Goal: Task Accomplishment & Management: Manage account settings

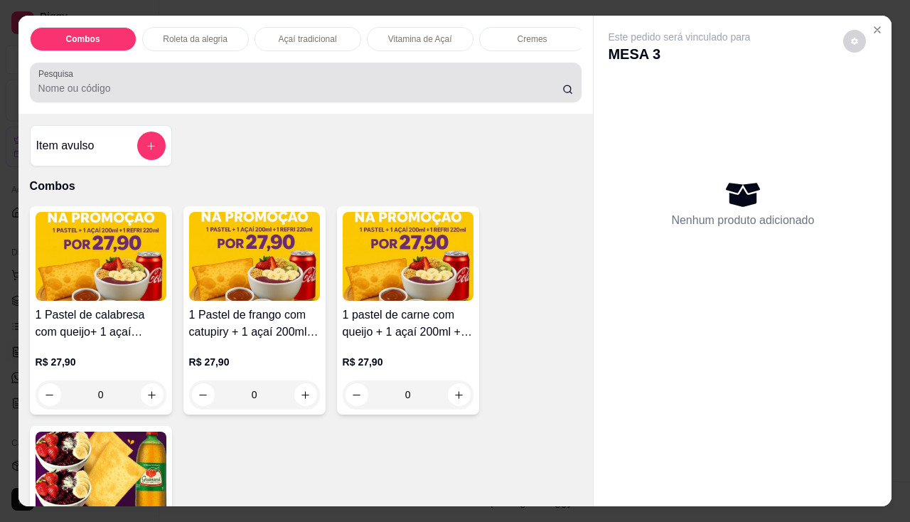
scroll to position [711, 0]
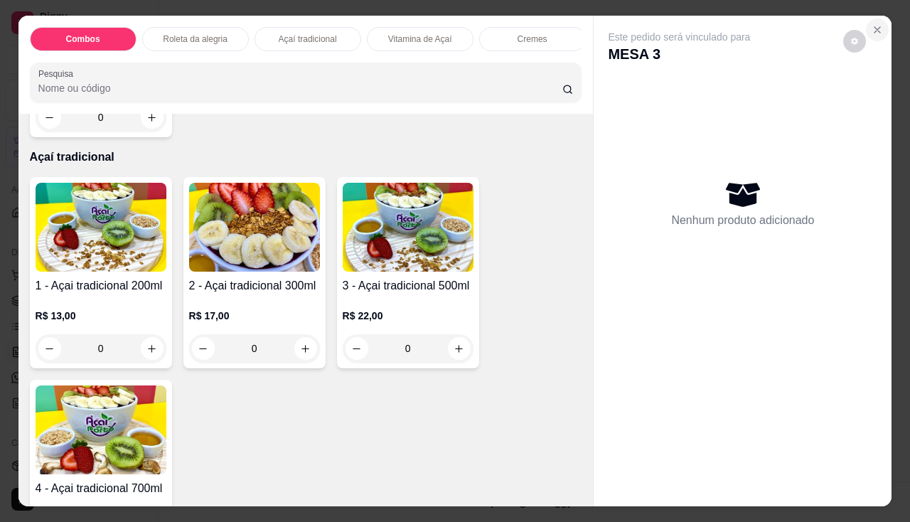
click at [882, 21] on button "Close" at bounding box center [877, 29] width 23 height 23
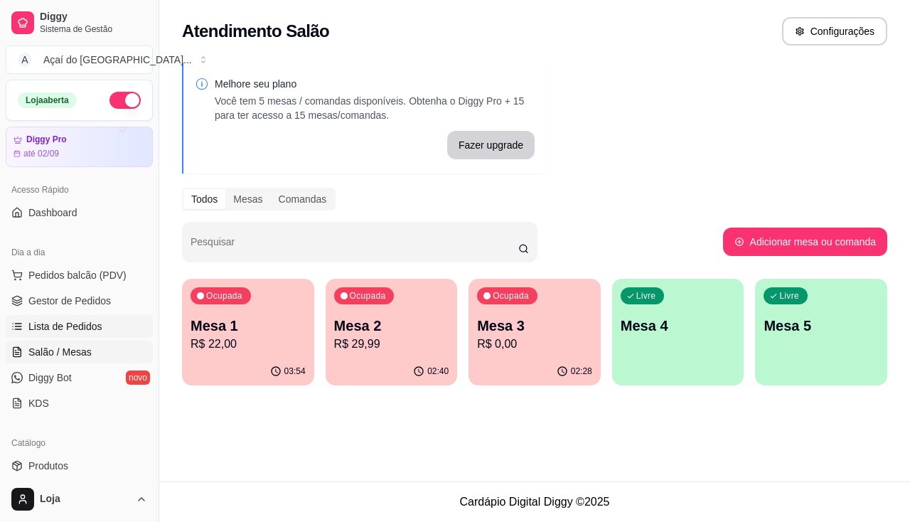
click at [81, 325] on span "Lista de Pedidos" at bounding box center [65, 326] width 74 height 14
click at [507, 330] on p "Mesa 3" at bounding box center [534, 326] width 115 height 20
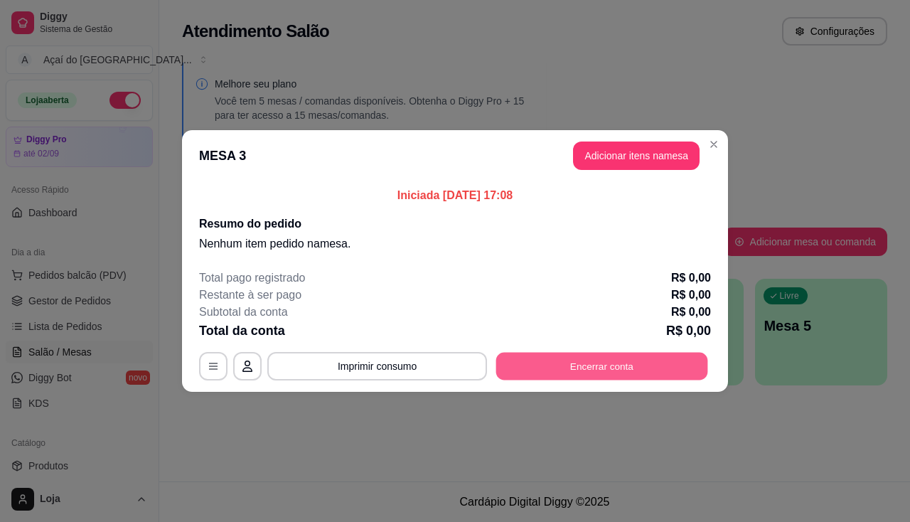
click at [581, 363] on button "Encerrar conta" at bounding box center [602, 366] width 212 height 28
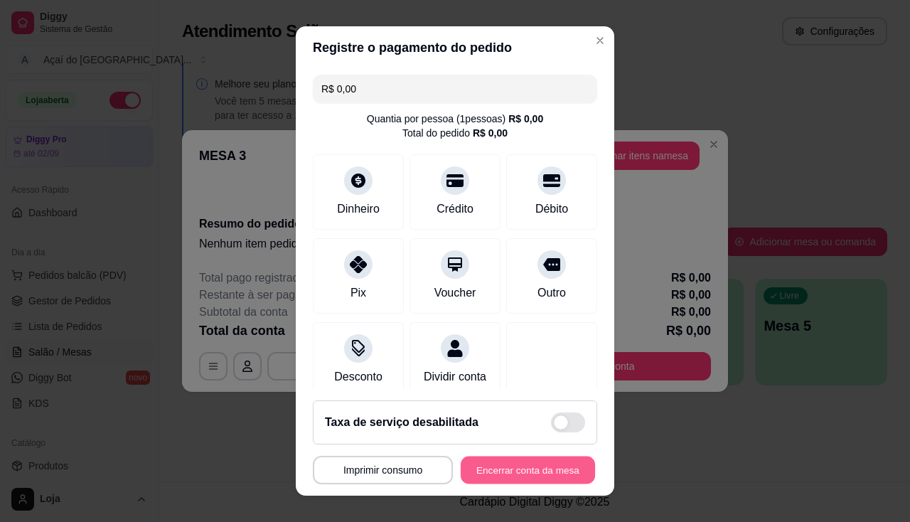
click at [575, 473] on button "Encerrar conta da mesa" at bounding box center [527, 470] width 134 height 28
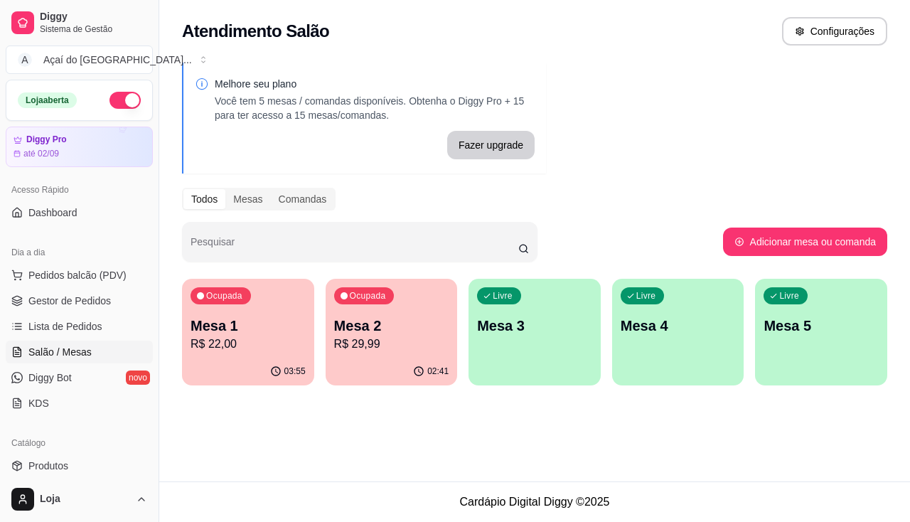
click at [408, 359] on div "02:41" at bounding box center [391, 371] width 132 height 28
click at [303, 345] on p "R$ 22,00" at bounding box center [247, 343] width 115 height 17
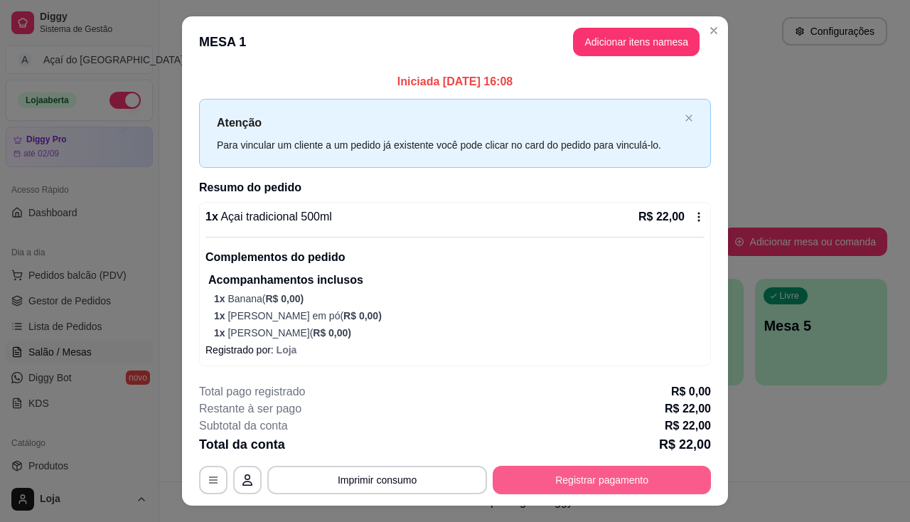
click at [585, 470] on button "Registrar pagamento" at bounding box center [601, 479] width 218 height 28
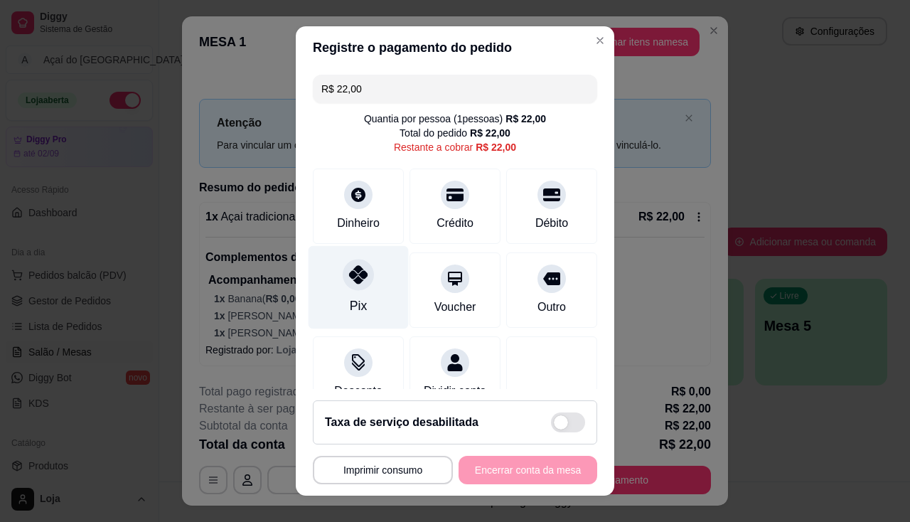
click at [343, 271] on div at bounding box center [358, 274] width 31 height 31
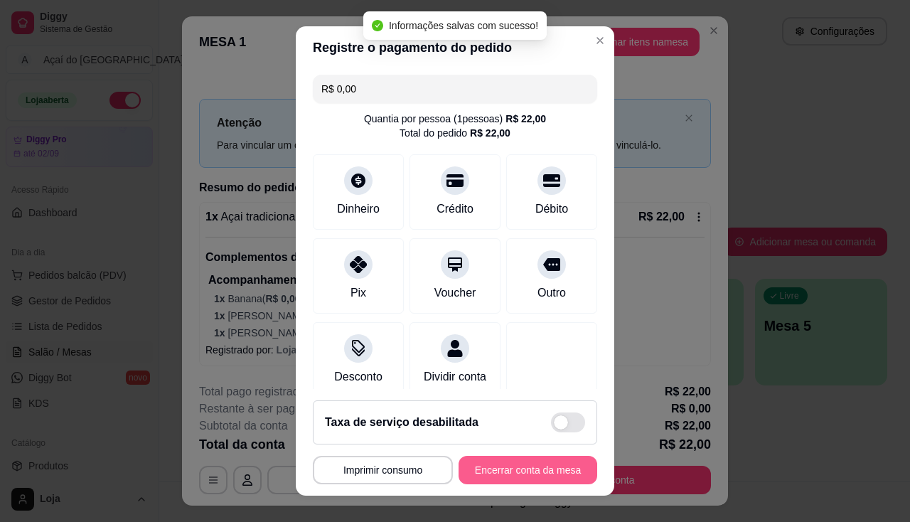
type input "R$ 0,00"
click at [493, 480] on button "Encerrar conta da mesa" at bounding box center [527, 470] width 139 height 28
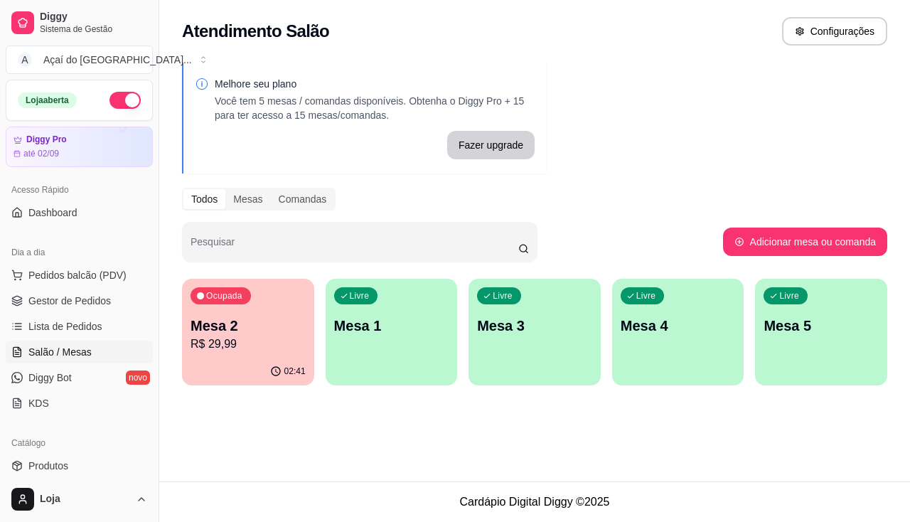
click at [237, 303] on div "Ocupada" at bounding box center [220, 295] width 60 height 17
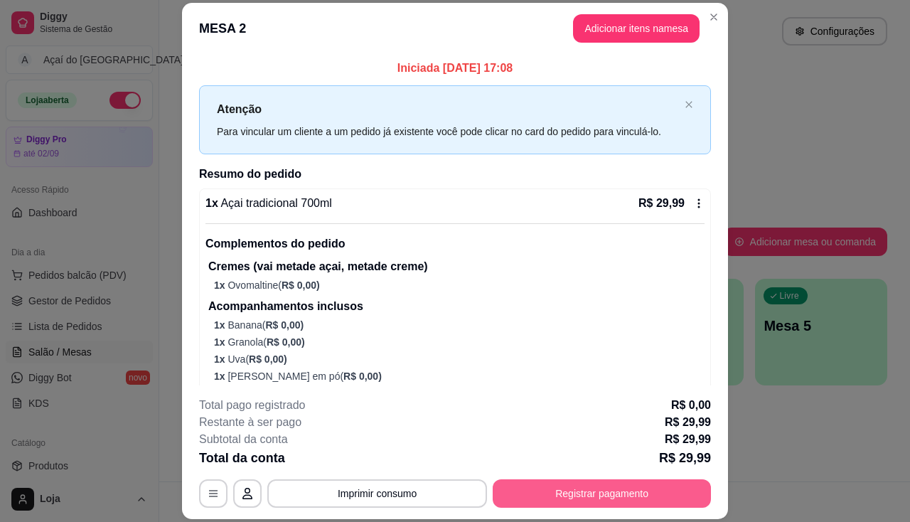
click at [613, 492] on button "Registrar pagamento" at bounding box center [601, 493] width 218 height 28
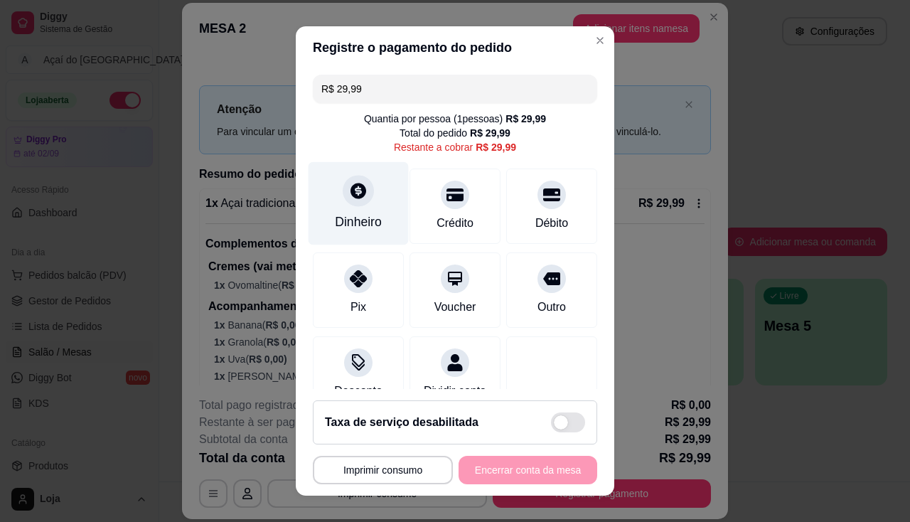
click at [342, 210] on div "Dinheiro" at bounding box center [358, 202] width 100 height 83
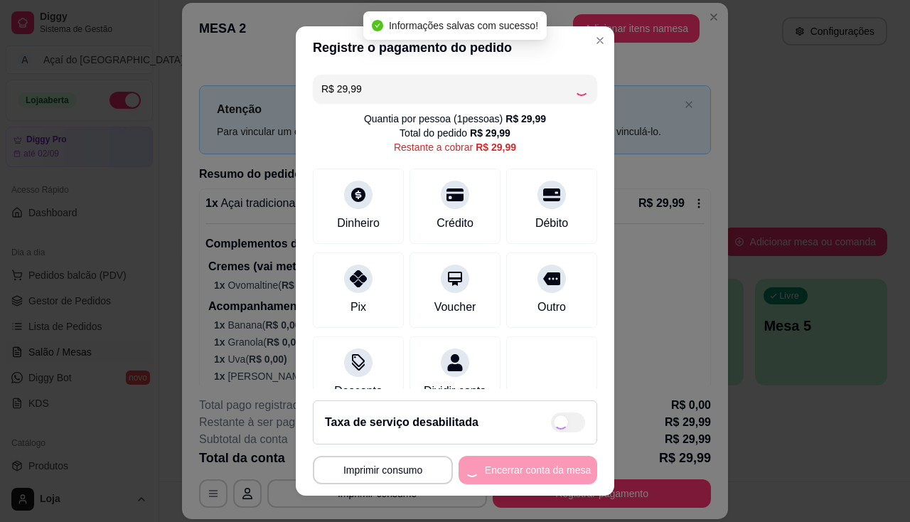
type input "R$ 0,00"
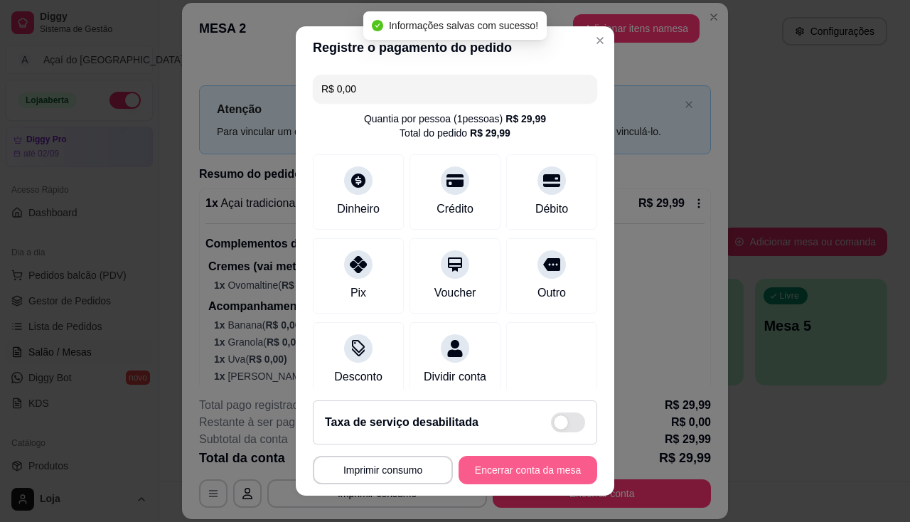
click at [509, 473] on button "Encerrar conta da mesa" at bounding box center [527, 470] width 139 height 28
